Goal: Task Accomplishment & Management: Manage account settings

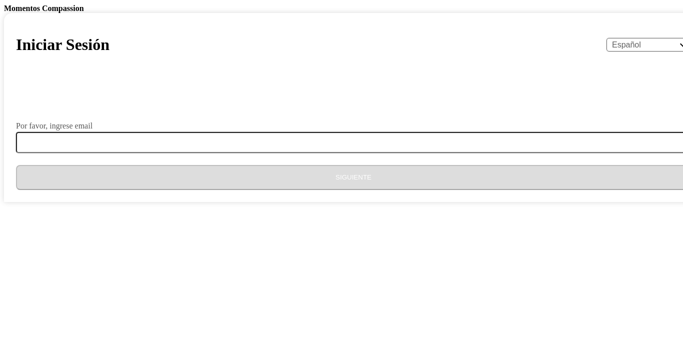
select select "es"
type input "[EMAIL_ADDRESS][DOMAIN_NAME]"
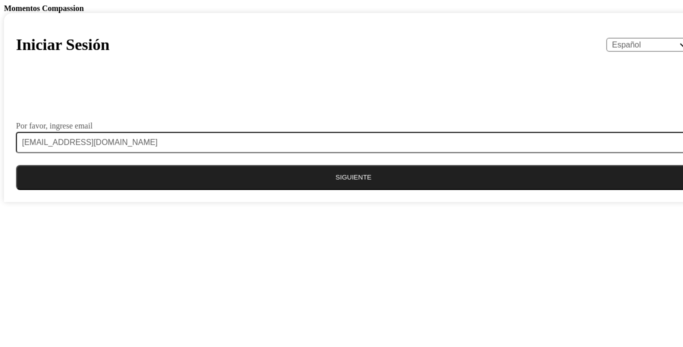
click at [333, 190] on button "Siguiente" at bounding box center [353, 177] width 675 height 25
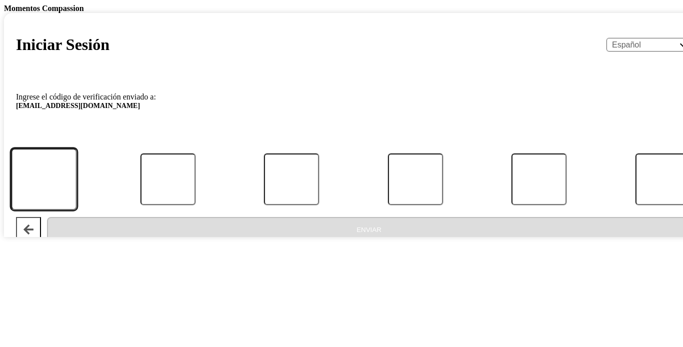
click at [77, 211] on input "Código" at bounding box center [44, 180] width 66 height 62
type input "7"
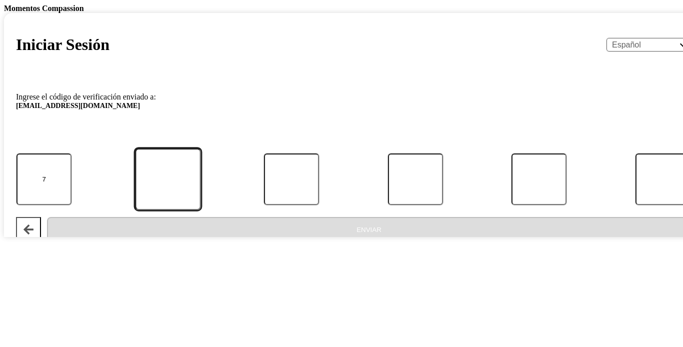
type input "3"
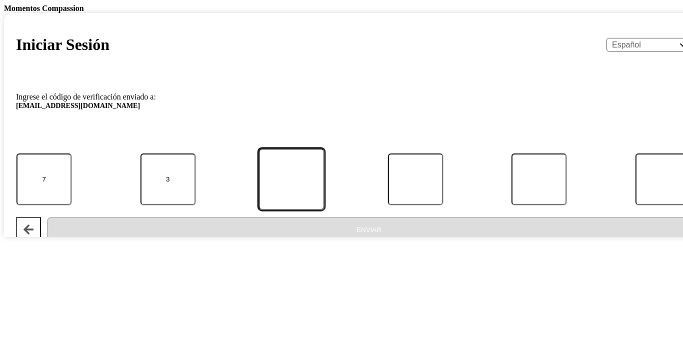
type input "1"
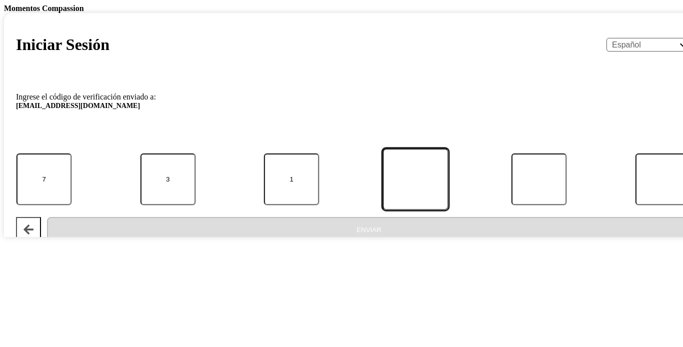
type input "1"
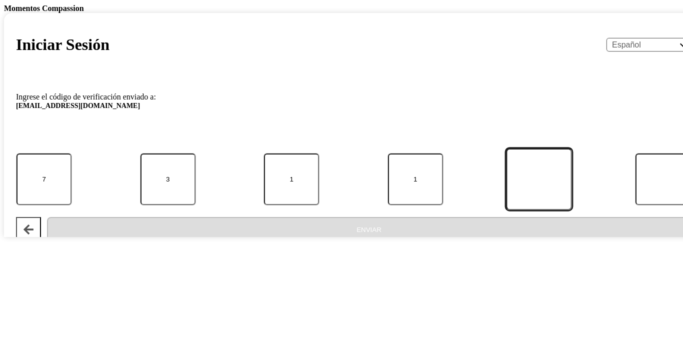
type input "9"
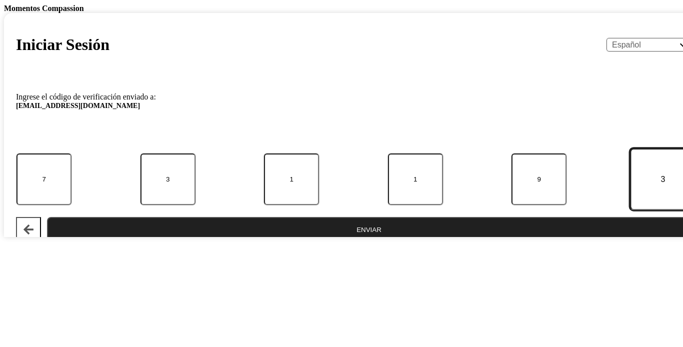
type input "3"
click at [278, 242] on button "Enviar" at bounding box center [369, 229] width 644 height 25
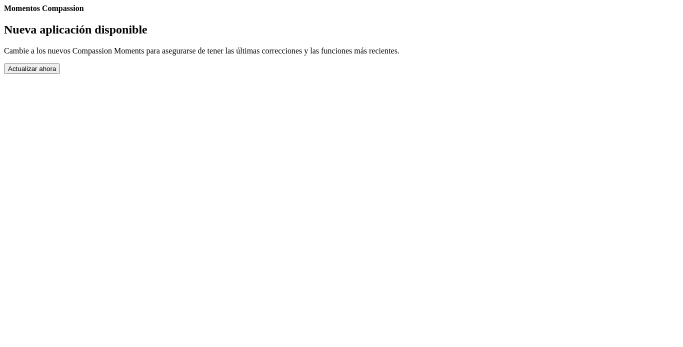
click at [60, 74] on button "Actualizar ahora" at bounding box center [32, 69] width 56 height 11
